Goal: Information Seeking & Learning: Learn about a topic

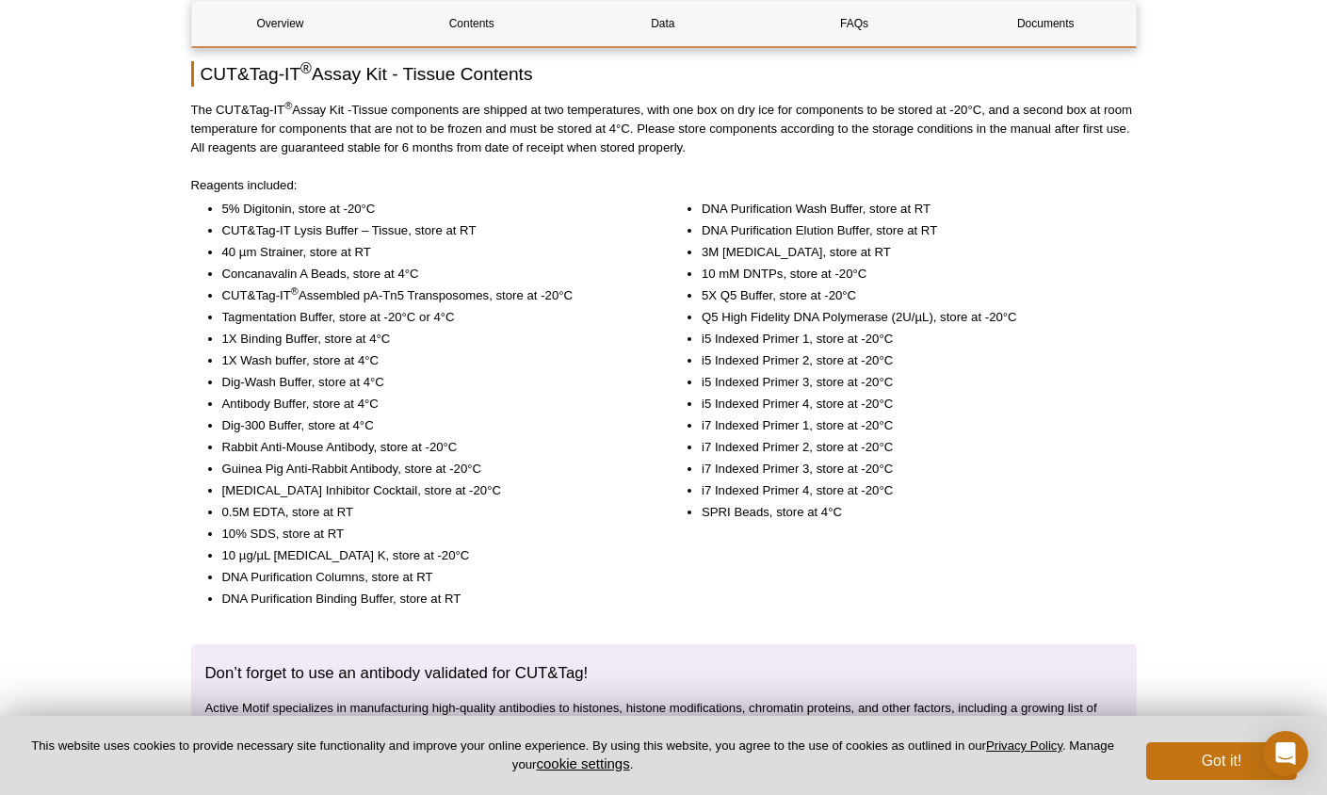
scroll to position [4209, 0]
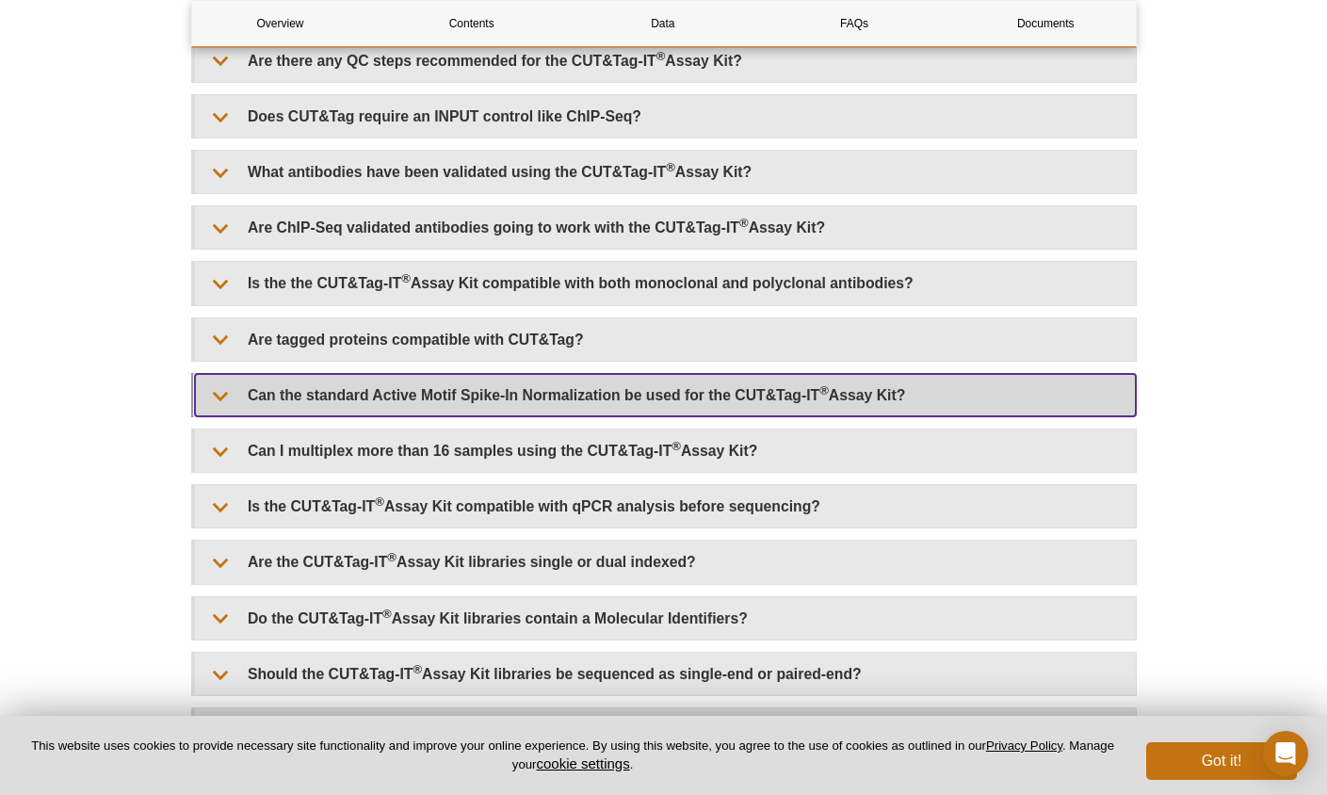
click at [413, 404] on summary "Can the standard Active Motif Spike-In Normalization be used for the CUT&Tag-IT…" at bounding box center [665, 395] width 941 height 42
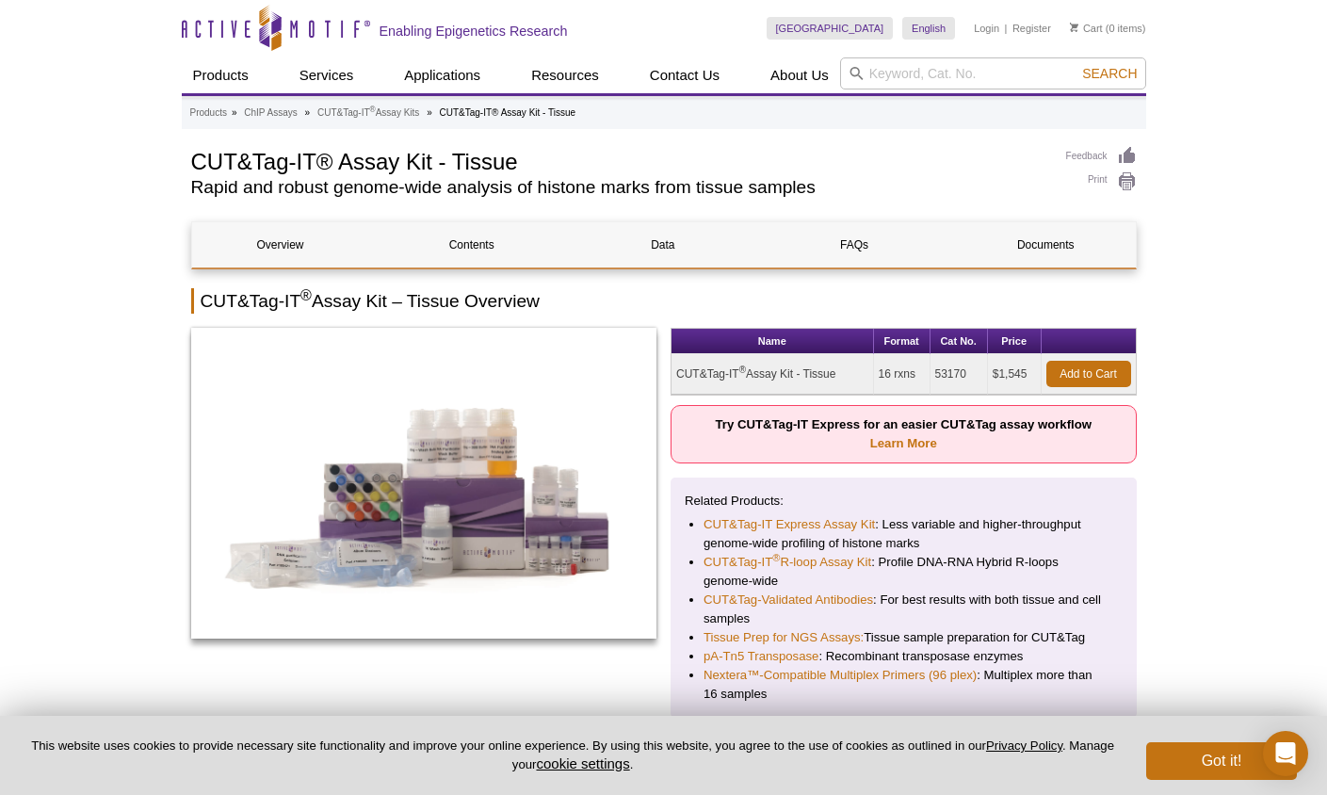
scroll to position [0, 0]
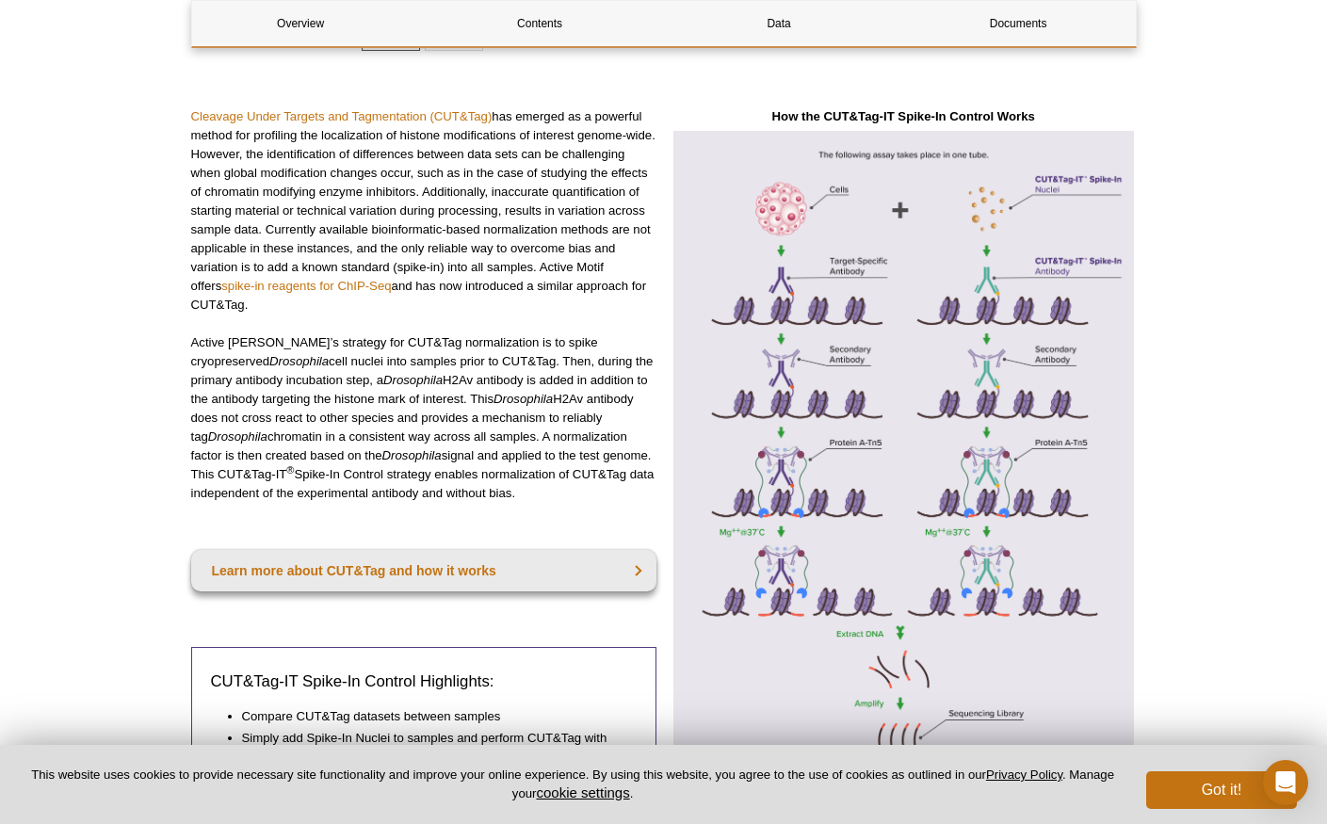
scroll to position [600, 0]
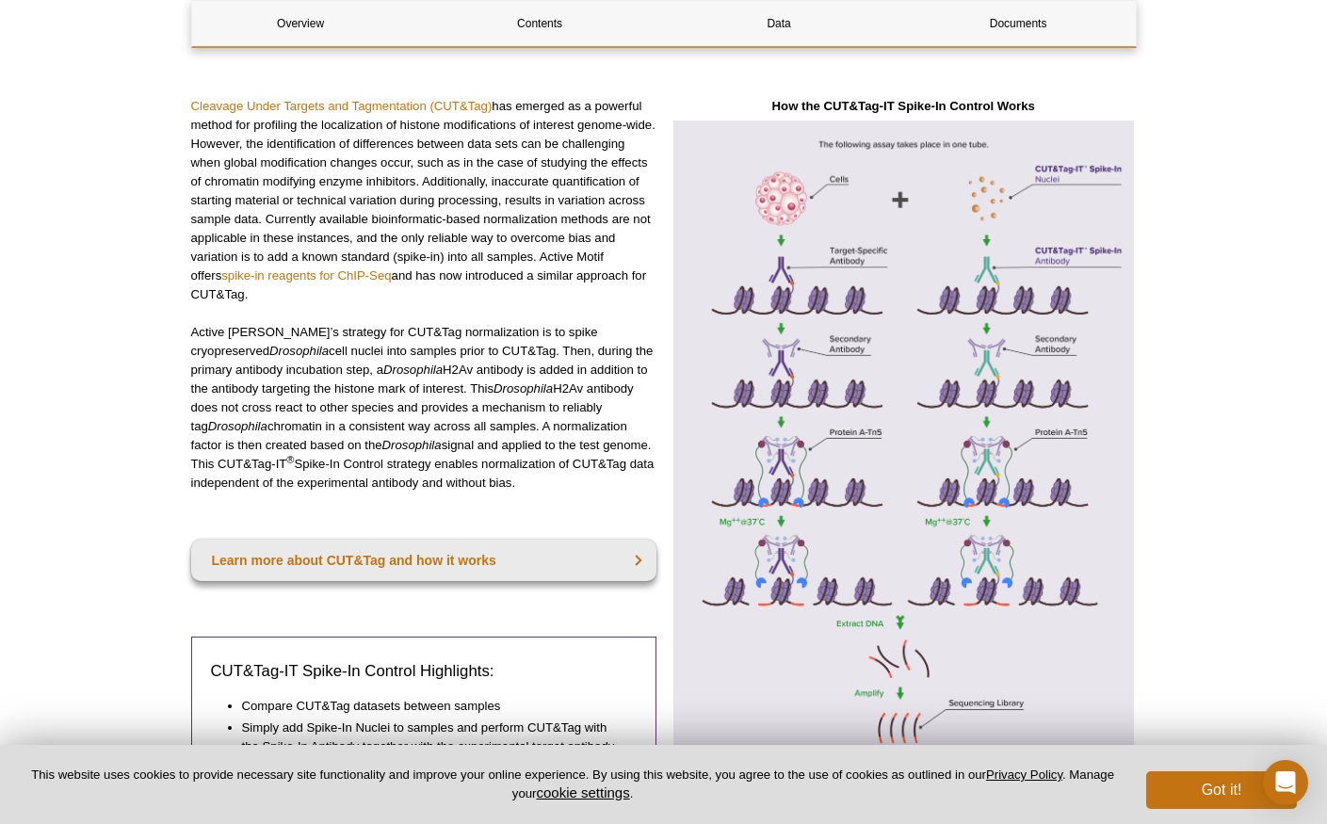
drag, startPoint x: 346, startPoint y: 370, endPoint x: 480, endPoint y: 371, distance: 134.7
click at [480, 371] on p "Active [PERSON_NAME]’s strategy for CUT&Tag normalization is to spike cryoprese…" at bounding box center [424, 408] width 466 height 170
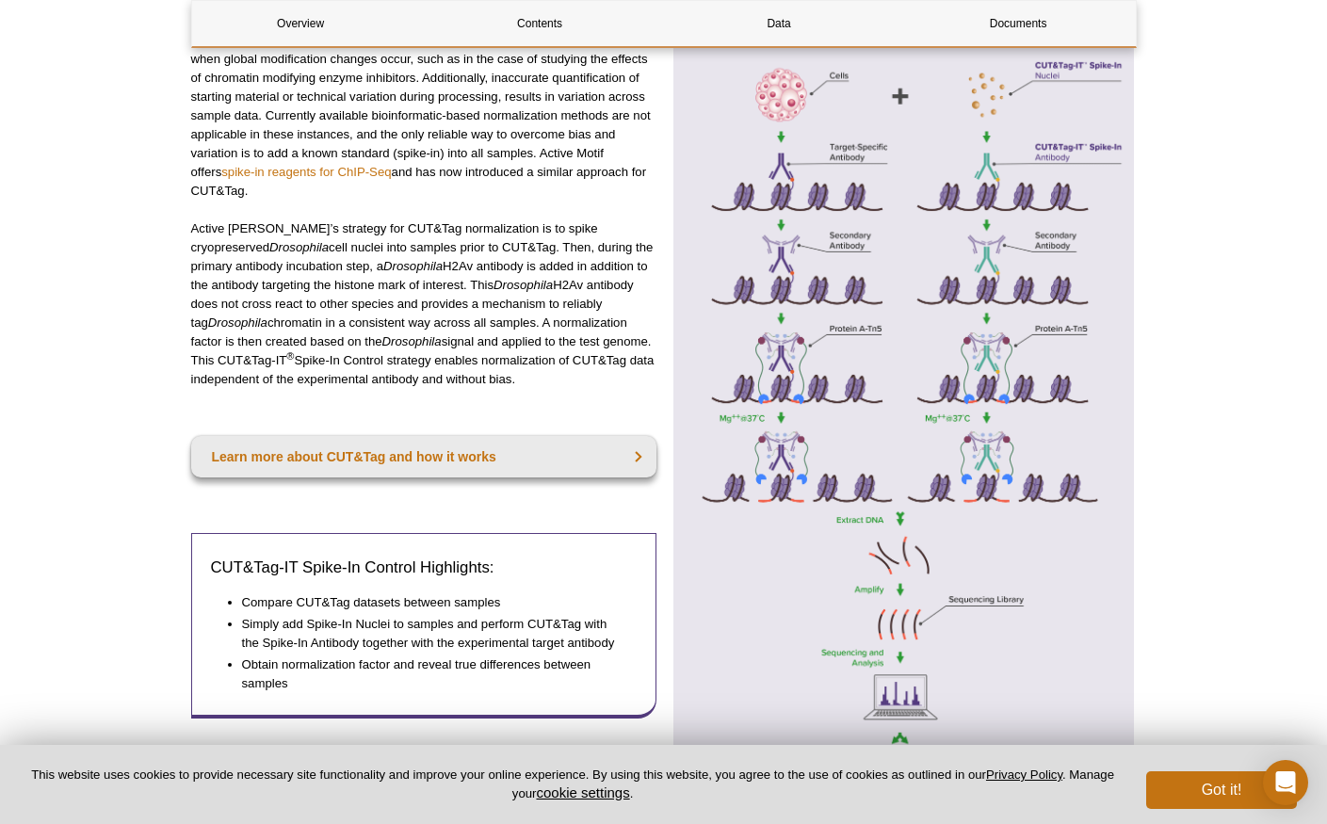
scroll to position [706, 0]
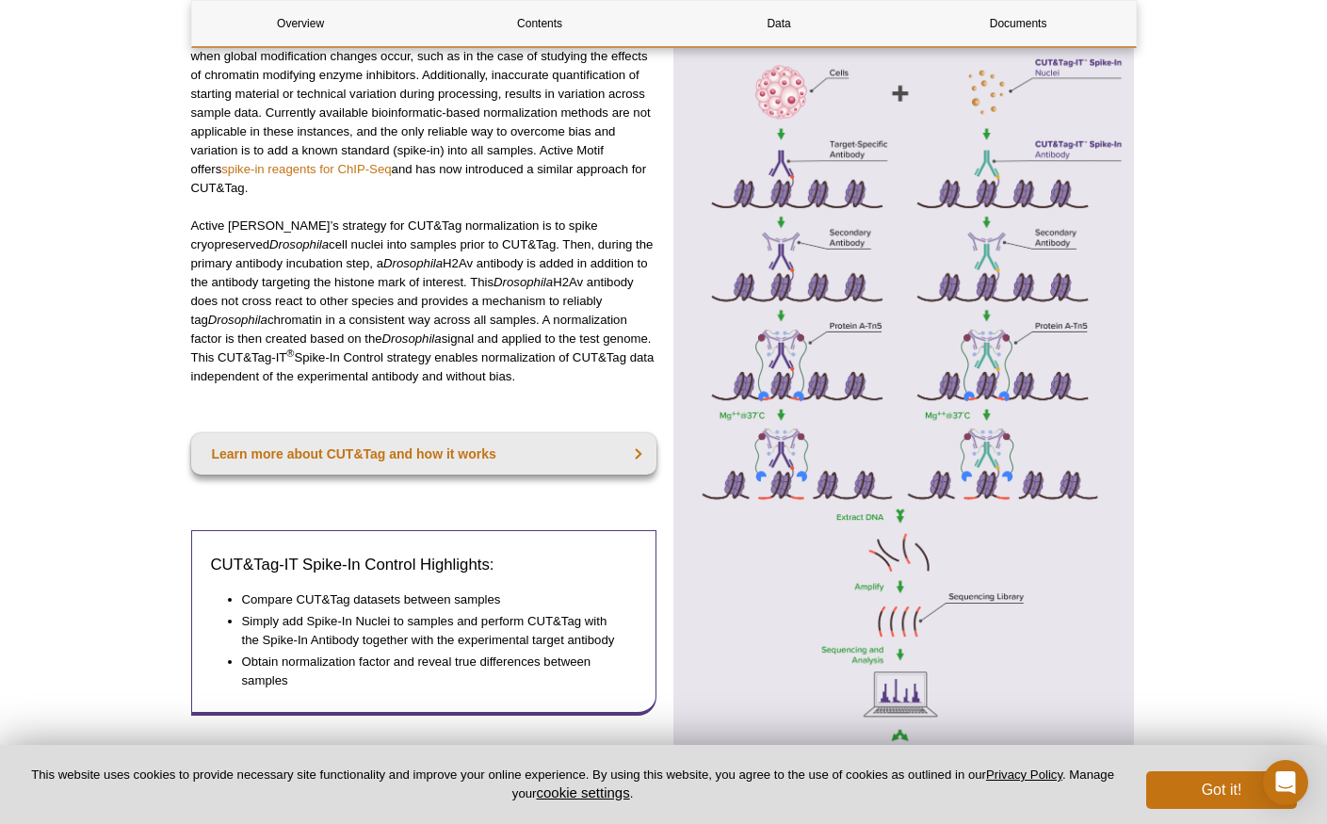
click at [383, 259] on em "Drosophila" at bounding box center [412, 263] width 59 height 14
drag, startPoint x: 344, startPoint y: 262, endPoint x: 434, endPoint y: 262, distance: 90.4
click at [434, 262] on p "Active Motif’s strategy for CUT&Tag normalization is to spike cryopreserved Dro…" at bounding box center [424, 302] width 466 height 170
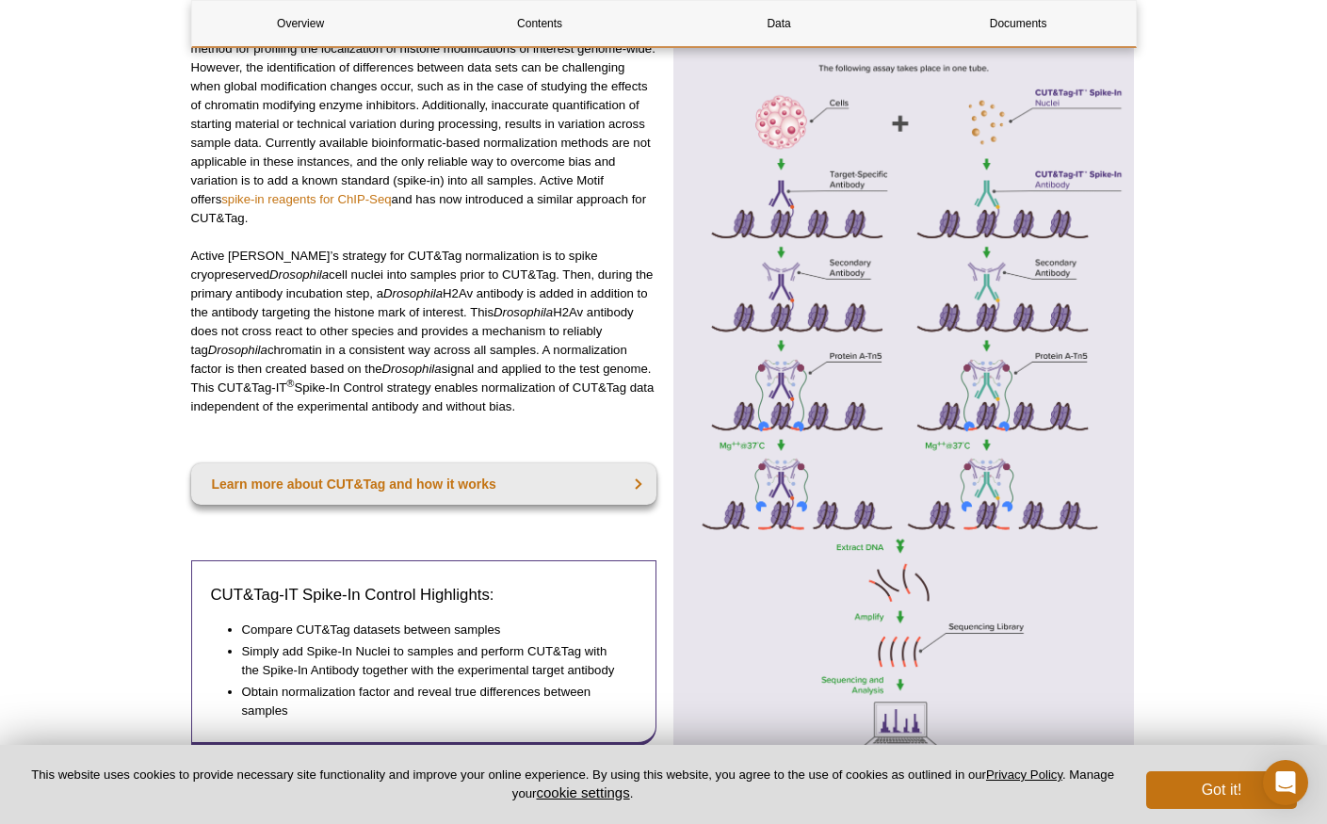
scroll to position [689, 0]
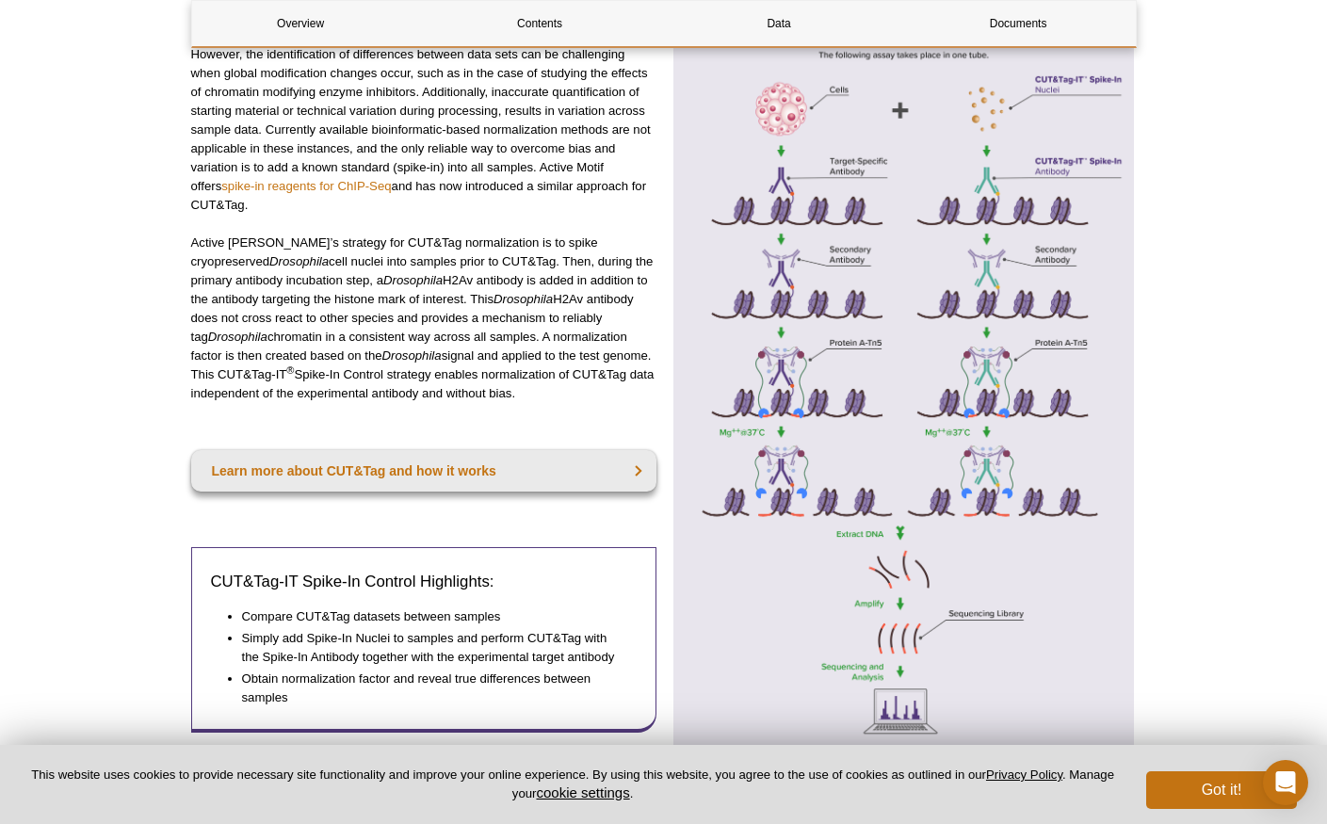
click at [464, 289] on p "Active Motif’s strategy for CUT&Tag normalization is to spike cryopreserved Dro…" at bounding box center [424, 319] width 466 height 170
drag, startPoint x: 526, startPoint y: 305, endPoint x: 626, endPoint y: 303, distance: 99.8
click at [626, 303] on p "Active Motif’s strategy for CUT&Tag normalization is to spike cryopreserved Dro…" at bounding box center [424, 319] width 466 height 170
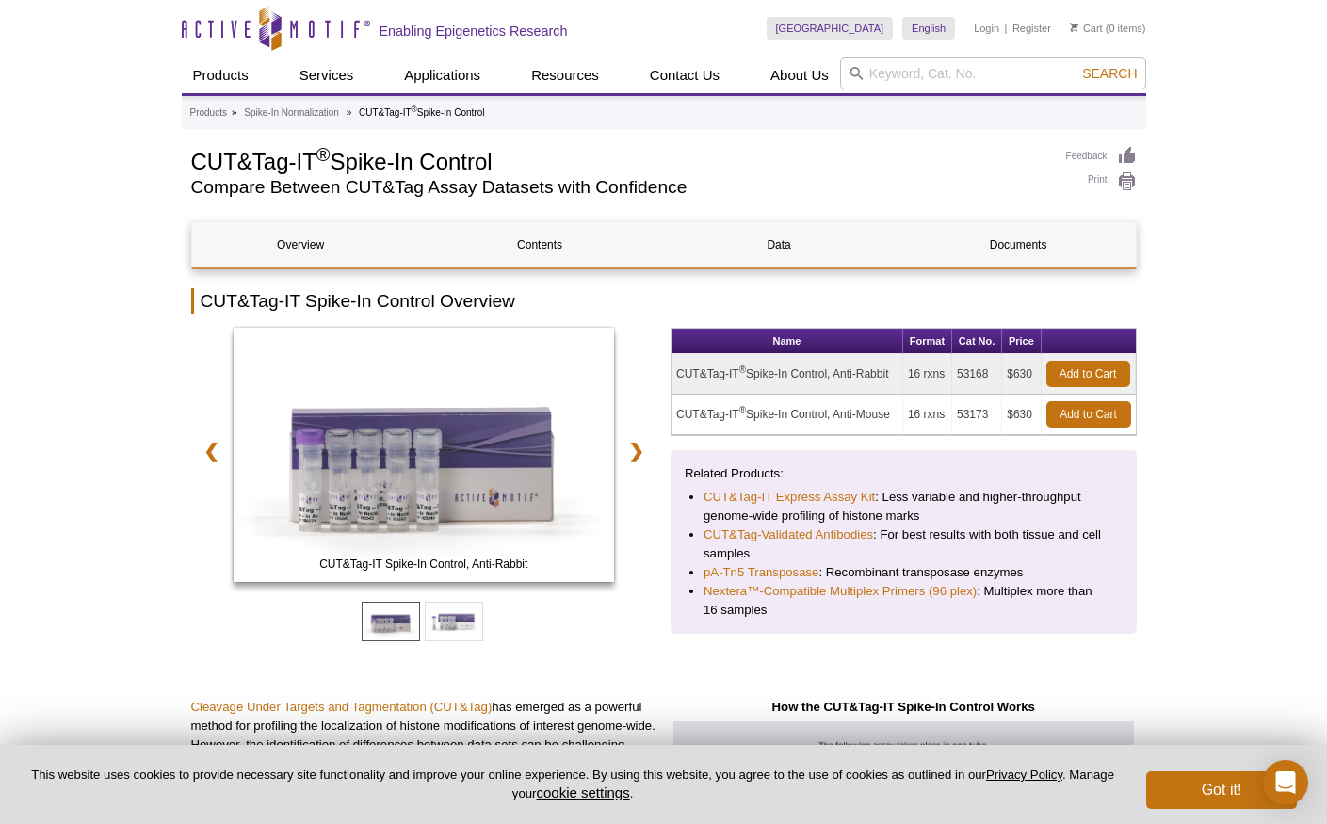
scroll to position [0, 0]
